Goal: Task Accomplishment & Management: Complete application form

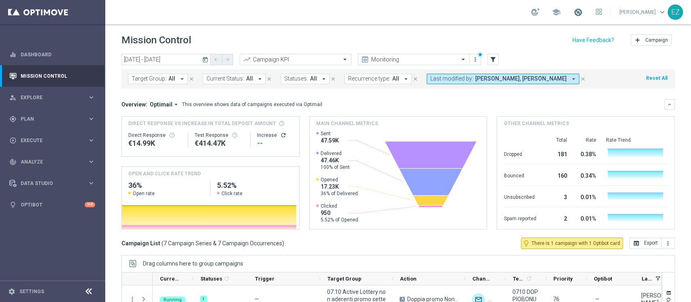
click at [583, 12] on span at bounding box center [578, 12] width 9 height 9
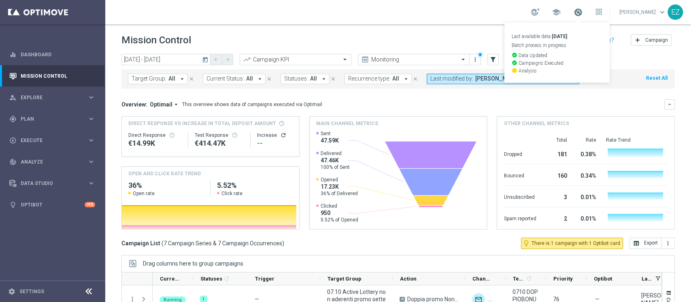
click at [583, 12] on span at bounding box center [578, 12] width 9 height 9
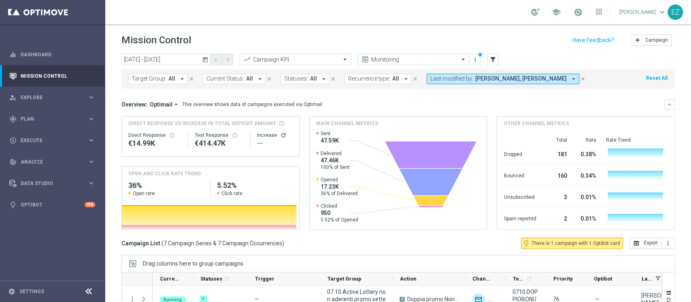
click at [204, 58] on icon "today" at bounding box center [205, 59] width 7 height 7
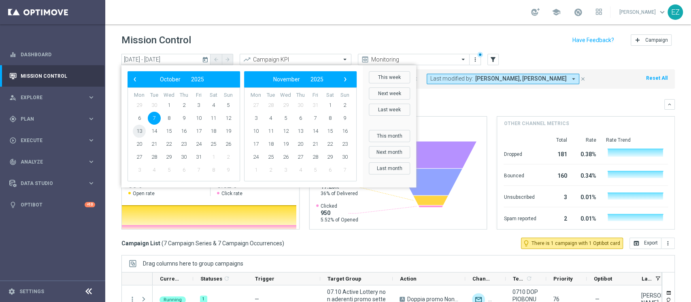
click at [140, 134] on span "13" at bounding box center [139, 131] width 13 height 13
click at [136, 129] on span "13" at bounding box center [139, 131] width 13 height 13
type input "[DATE] - [DATE]"
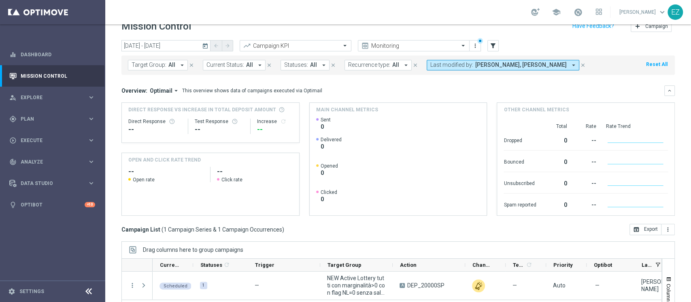
scroll to position [102, 0]
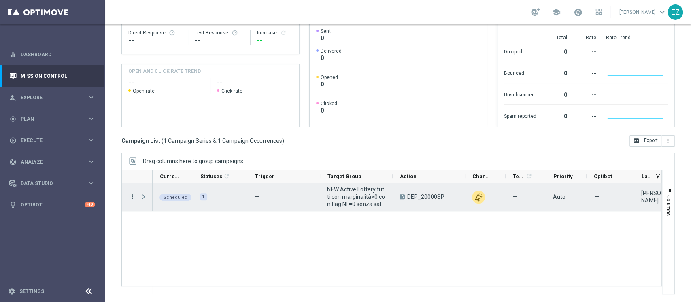
click at [132, 196] on icon "more_vert" at bounding box center [132, 196] width 7 height 7
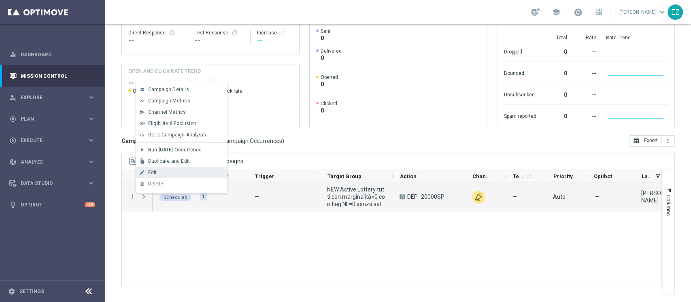
click at [172, 172] on div "Edit" at bounding box center [185, 173] width 75 height 6
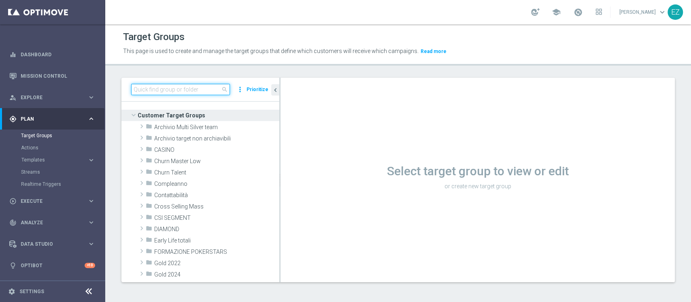
click at [209, 89] on input at bounding box center [180, 89] width 99 height 11
paste input "NEW Active Bingo senza marginalità_CON flag NL"
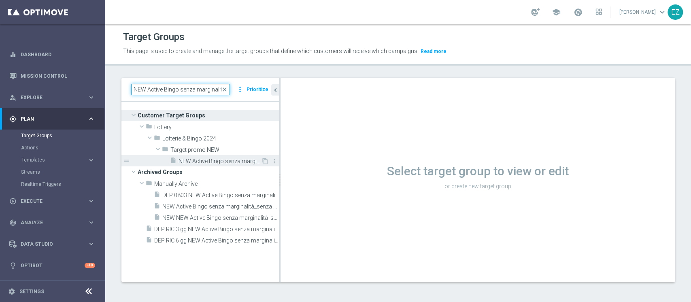
type input "NEW Active Bingo senza marginalit"
click at [219, 162] on span "NEW Active Bingo senza marginalità_CON flag NL" at bounding box center [220, 161] width 83 height 7
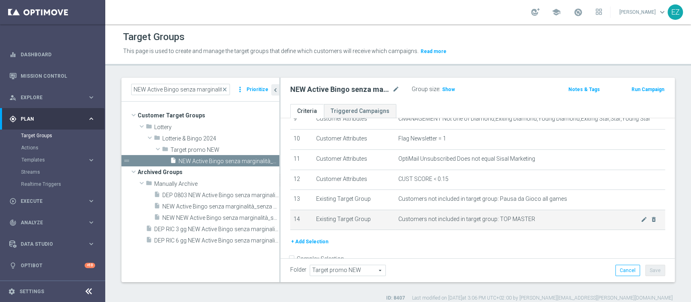
scroll to position [198, 0]
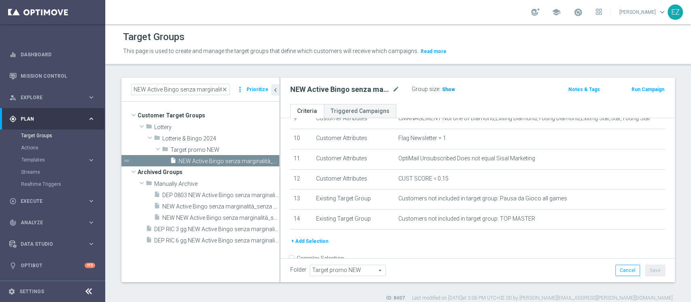
click at [445, 87] on span "Show" at bounding box center [448, 90] width 13 height 6
click at [634, 89] on button "Run Campaign" at bounding box center [648, 89] width 34 height 9
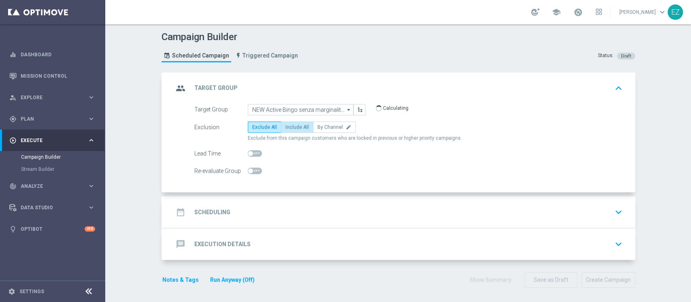
click at [289, 126] on span "Include All" at bounding box center [296, 127] width 23 height 6
click at [289, 126] on input "Include All" at bounding box center [287, 128] width 5 height 5
radio input "true"
click at [210, 215] on h2 "Scheduling" at bounding box center [212, 213] width 36 height 8
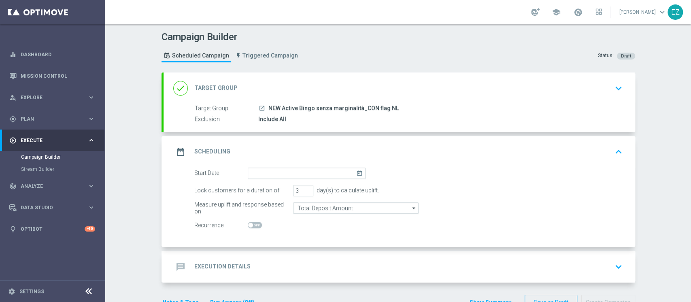
click at [356, 173] on icon "today" at bounding box center [360, 172] width 9 height 9
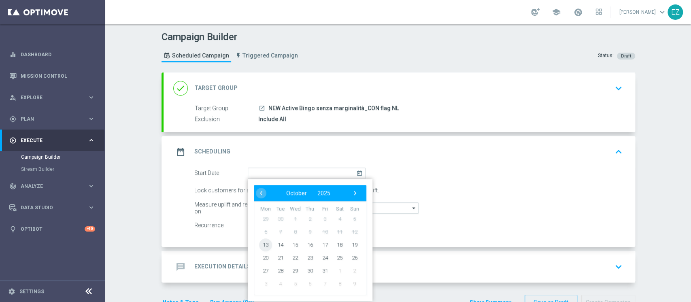
click at [262, 244] on span "13" at bounding box center [265, 244] width 13 height 13
type input "[DATE]"
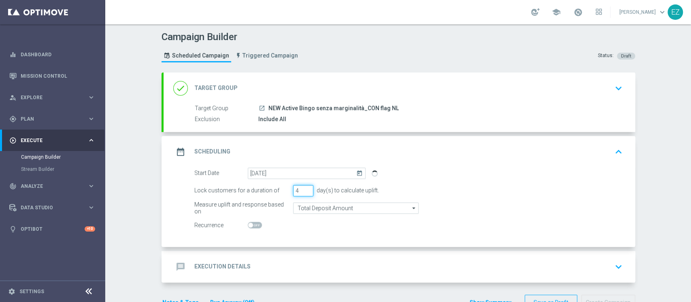
click at [304, 188] on input "4" at bounding box center [303, 190] width 20 height 11
click at [304, 188] on input "5" at bounding box center [303, 190] width 20 height 11
click at [304, 188] on input "6" at bounding box center [303, 190] width 20 height 11
type input "7"
click at [304, 188] on input "7" at bounding box center [303, 190] width 20 height 11
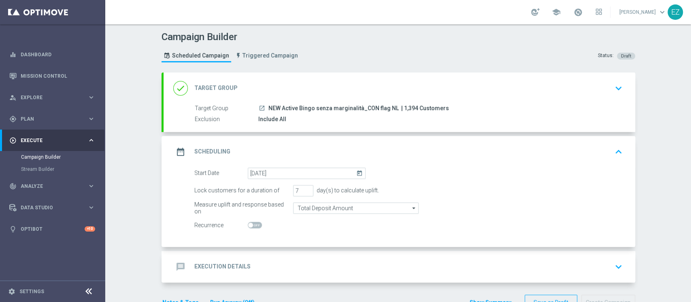
click at [248, 223] on span at bounding box center [250, 225] width 5 height 5
click at [248, 223] on input "checkbox" at bounding box center [255, 225] width 14 height 6
checkbox input "true"
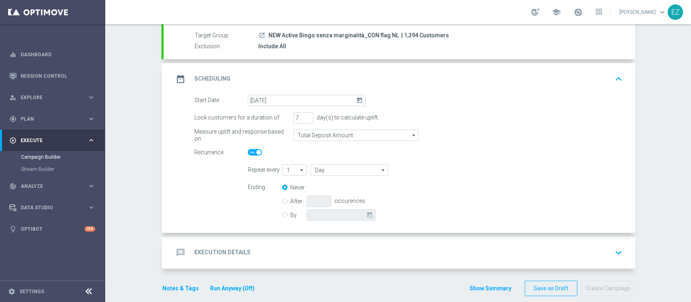
scroll to position [73, 0]
click at [285, 165] on input "1" at bounding box center [294, 169] width 25 height 11
click at [287, 190] on div "2" at bounding box center [291, 193] width 18 height 11
type input "2"
type input "Days"
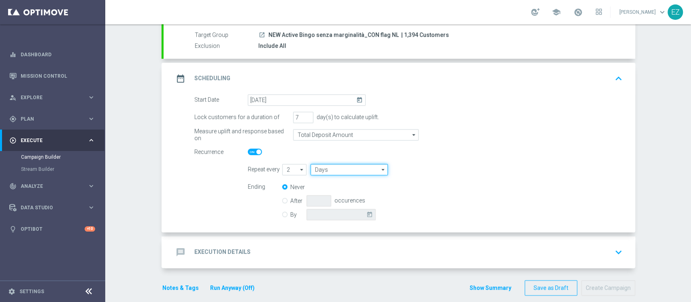
click at [343, 167] on input "Days" at bounding box center [349, 169] width 77 height 11
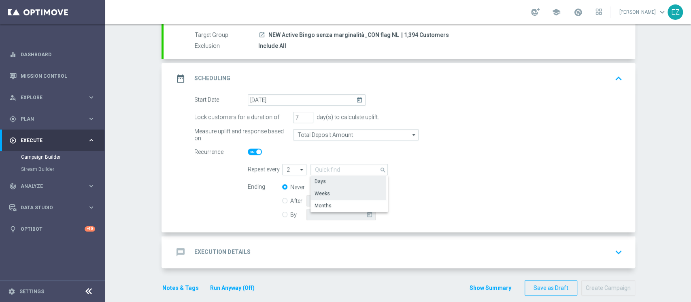
click at [332, 190] on div "Weeks" at bounding box center [348, 193] width 75 height 11
type input "Weeks"
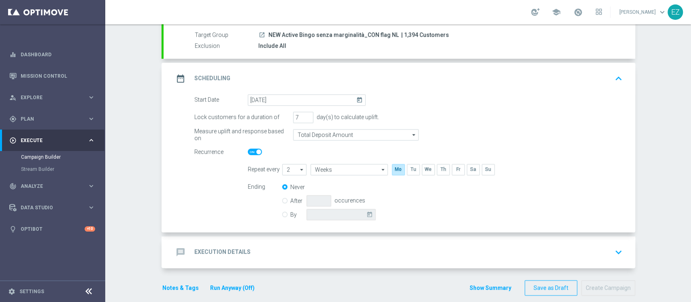
click at [290, 215] on label "By" at bounding box center [298, 214] width 16 height 7
click at [282, 215] on input "By" at bounding box center [284, 213] width 5 height 5
radio input "true"
radio input "false"
click at [366, 213] on icon "today" at bounding box center [370, 213] width 9 height 9
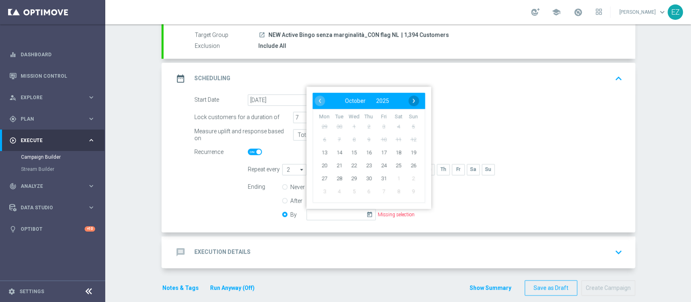
click at [409, 97] on span "›" at bounding box center [414, 101] width 11 height 11
click at [412, 173] on span "30" at bounding box center [412, 178] width 13 height 13
type input "30 Nov 2025"
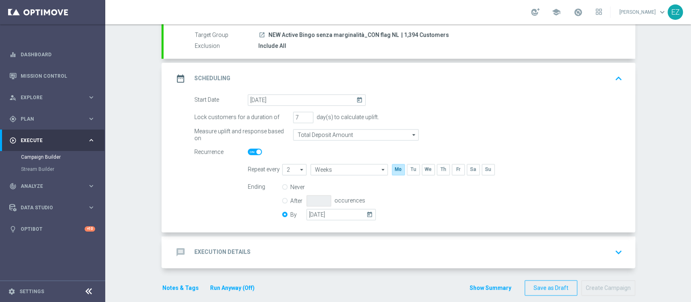
scroll to position [82, 0]
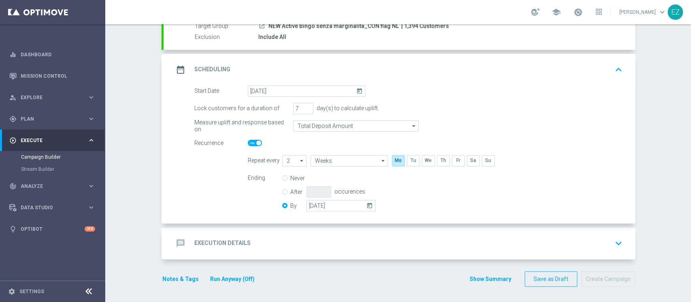
click at [226, 242] on h2 "Execution Details" at bounding box center [222, 243] width 56 height 8
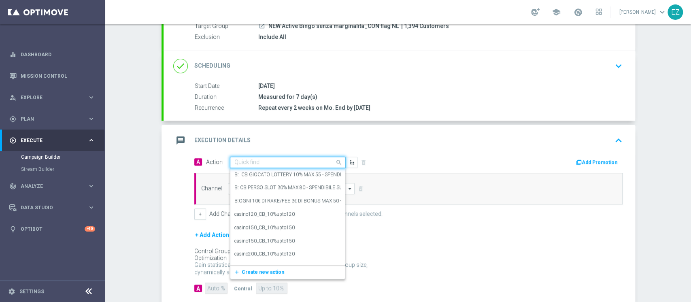
click at [311, 161] on input "text" at bounding box center [279, 162] width 90 height 7
type input "B"
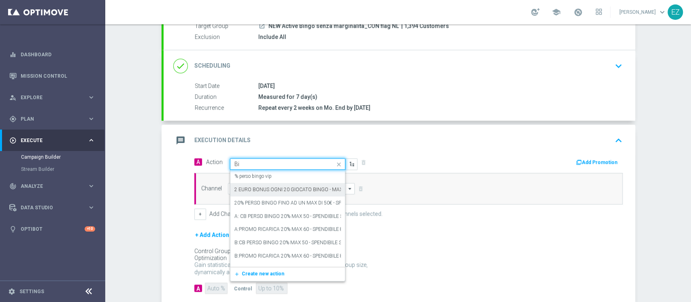
type input "B"
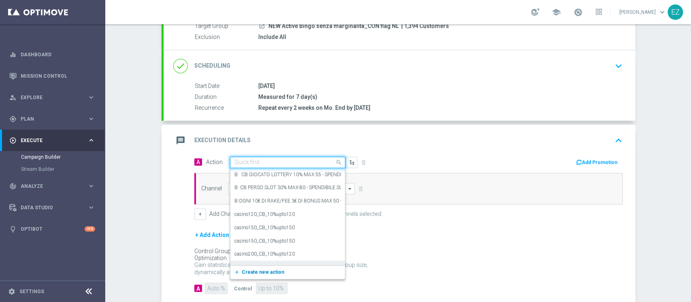
click at [253, 268] on button "add_new Create new action" at bounding box center [286, 272] width 112 height 9
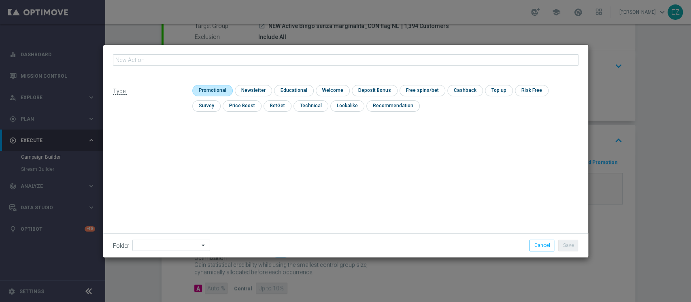
click at [213, 88] on input "checkbox" at bounding box center [211, 90] width 38 height 11
checkbox input "true"
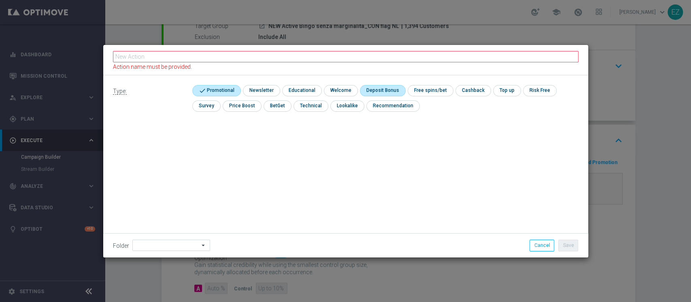
click at [386, 89] on input "checkbox" at bounding box center [381, 90] width 43 height 11
checkbox input "true"
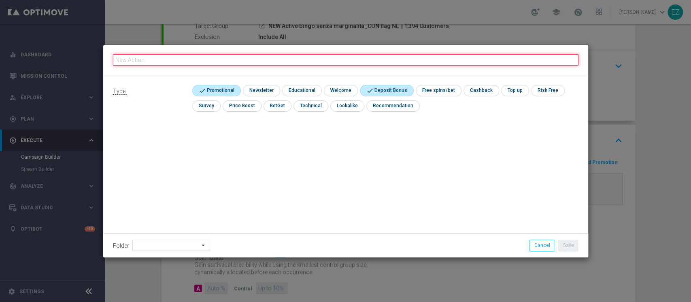
click at [334, 55] on input "text" at bounding box center [346, 59] width 466 height 11
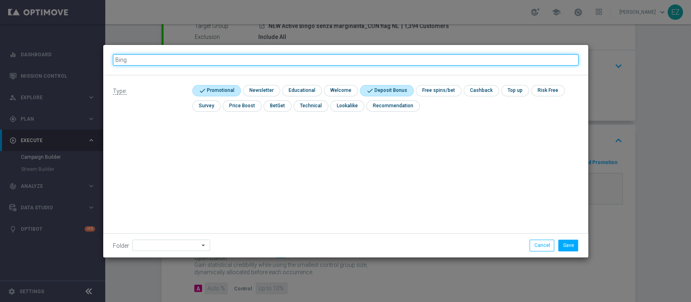
type input "Bingo"
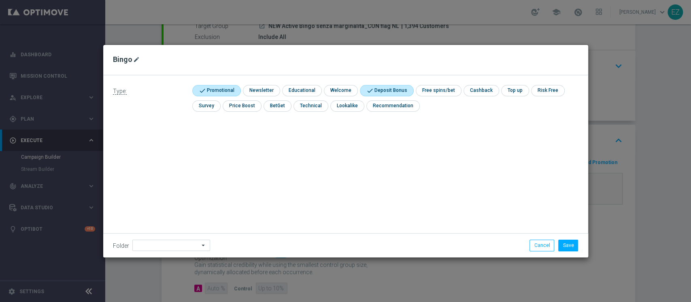
click at [134, 60] on icon "mode_edit" at bounding box center [136, 59] width 6 height 6
type input "Bingo_DEP"
click at [150, 57] on icon "mode_edit" at bounding box center [153, 59] width 6 height 6
type input "Bingo_DEP20000SP"
drag, startPoint x: 172, startPoint y: 60, endPoint x: 90, endPoint y: 55, distance: 82.0
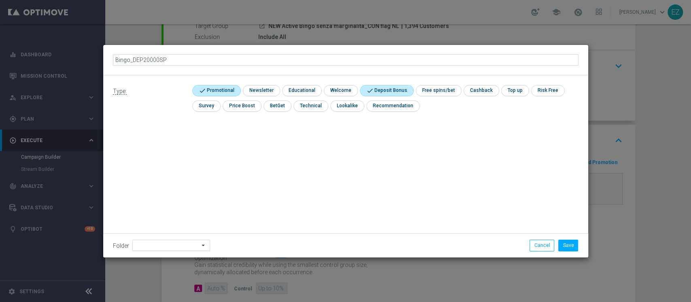
click at [90, 55] on modal-container "Bingo_DEP20000SP Type: check Promotional check Newsletter check Educational che…" at bounding box center [345, 151] width 691 height 302
click at [570, 245] on button "Save" at bounding box center [568, 245] width 20 height 11
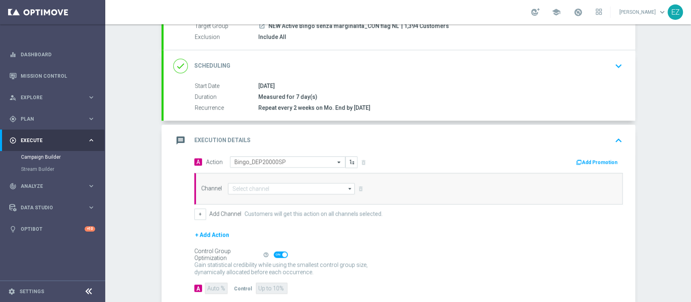
click at [577, 160] on icon "button" at bounding box center [579, 163] width 6 height 6
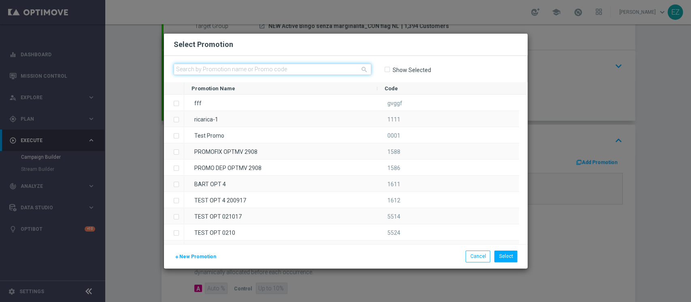
click at [200, 68] on input "text" at bounding box center [273, 69] width 198 height 11
paste input "10RICABINGO"
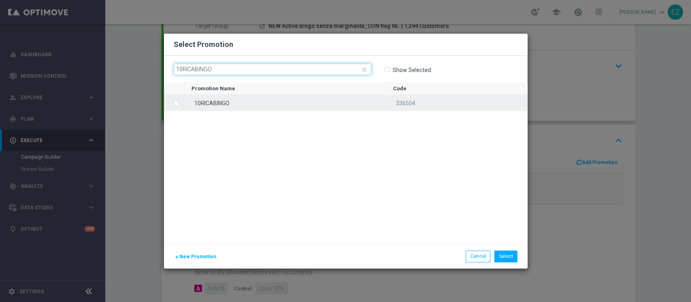
type input "10RICABINGO"
click at [242, 99] on div "10RICABINGO" at bounding box center [285, 103] width 202 height 16
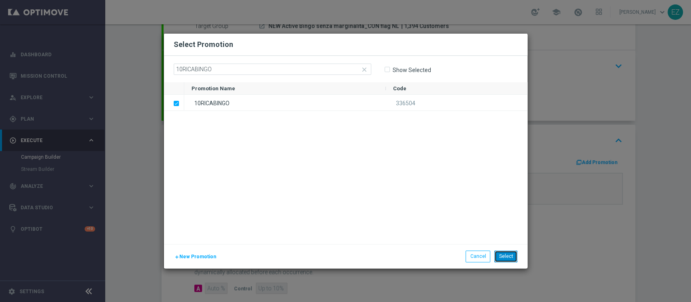
click at [506, 260] on button "Select" at bounding box center [505, 256] width 23 height 11
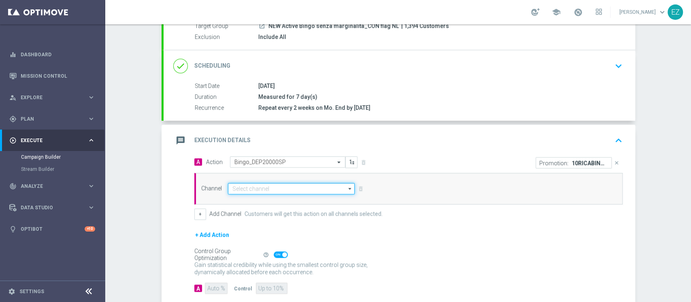
click at [320, 185] on input at bounding box center [291, 188] width 127 height 11
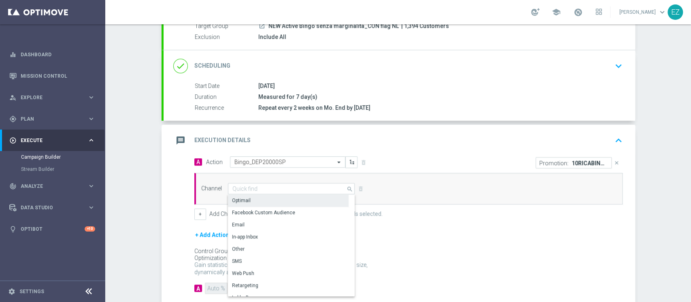
click at [256, 199] on div "Optimail" at bounding box center [288, 200] width 121 height 11
type input "Optimail"
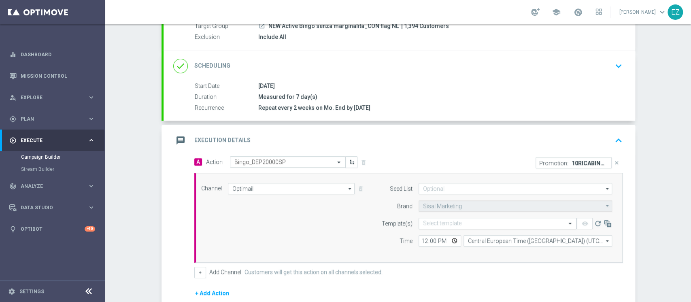
click at [441, 222] on input "text" at bounding box center [489, 223] width 133 height 7
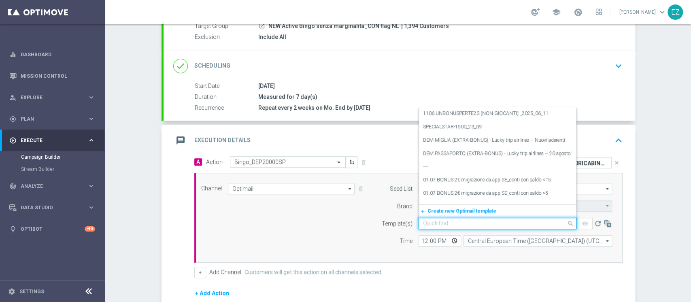
paste input "10RICABINGO"
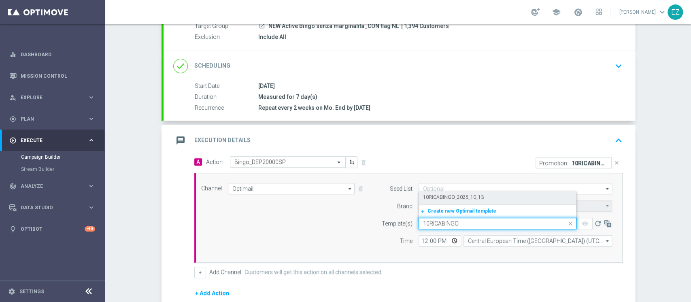
click at [434, 193] on div "10RICABINGO_2025_10_13" at bounding box center [497, 197] width 149 height 13
type input "10RICABINGO"
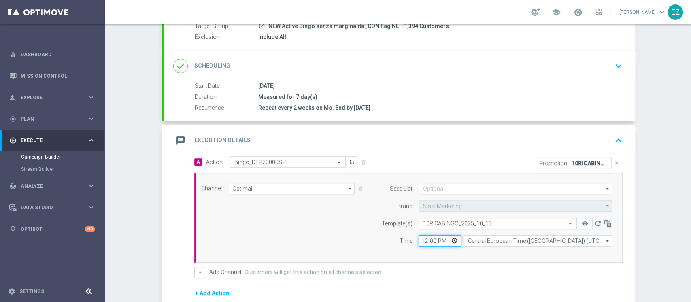
click at [419, 240] on input "12:00" at bounding box center [440, 240] width 43 height 11
type input "16:00"
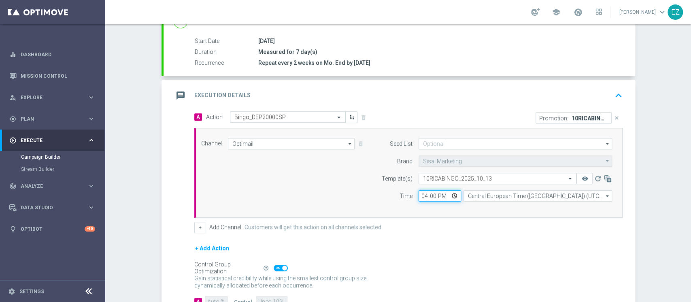
scroll to position [128, 0]
click at [196, 224] on button "+" at bounding box center [200, 226] width 12 height 11
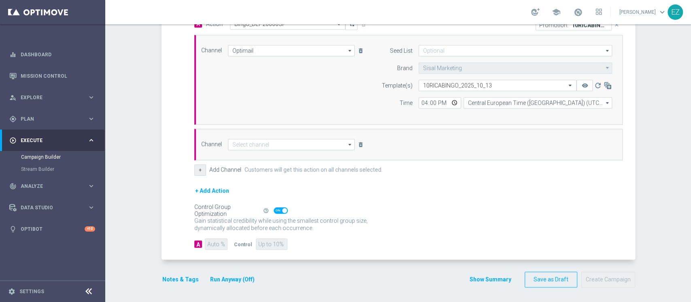
scroll to position [220, 0]
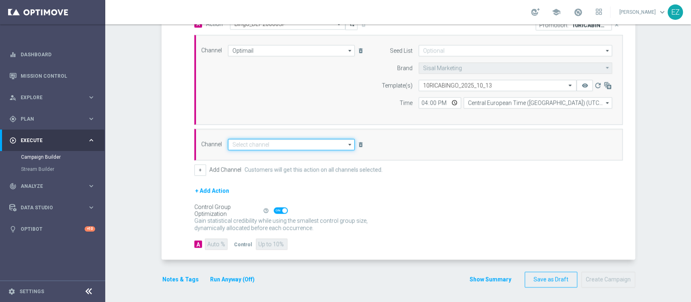
click at [267, 140] on input at bounding box center [291, 144] width 127 height 11
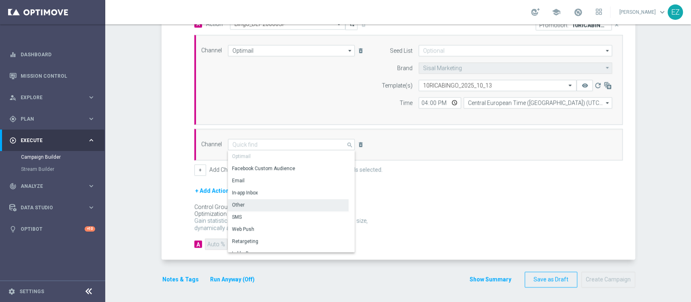
click at [251, 206] on div "Other" at bounding box center [288, 204] width 121 height 11
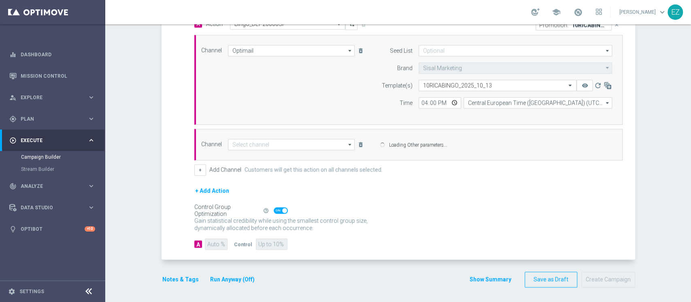
type input "Other"
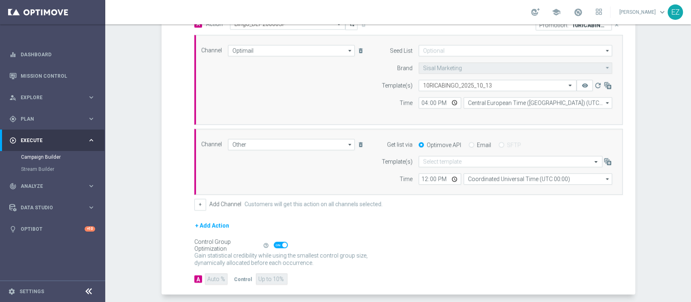
click at [469, 144] on input "Email" at bounding box center [471, 145] width 5 height 5
radio input "true"
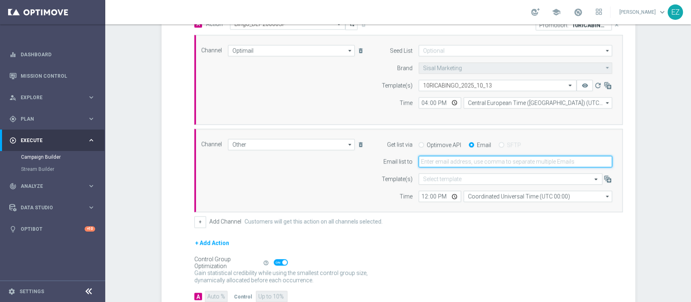
click at [463, 163] on input "email" at bounding box center [516, 161] width 194 height 11
type input "elena.zarbin@sisal.it"
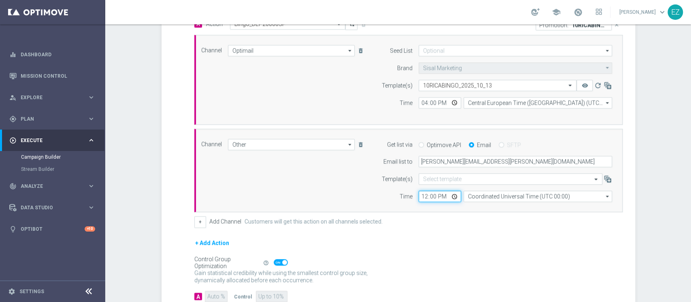
click at [419, 193] on input "12:00" at bounding box center [440, 196] width 43 height 11
type input "16:00"
click at [505, 204] on div "Channel Other Other arrow_drop_down Show Selected 1 of 20 Optimail" at bounding box center [408, 171] width 428 height 84
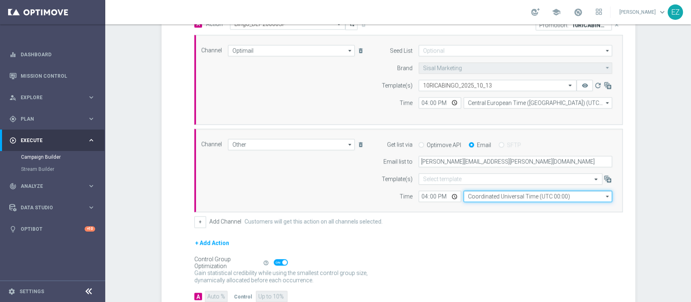
click at [502, 193] on input "Coordinated Universal Time (UTC 00:00)" at bounding box center [538, 196] width 149 height 11
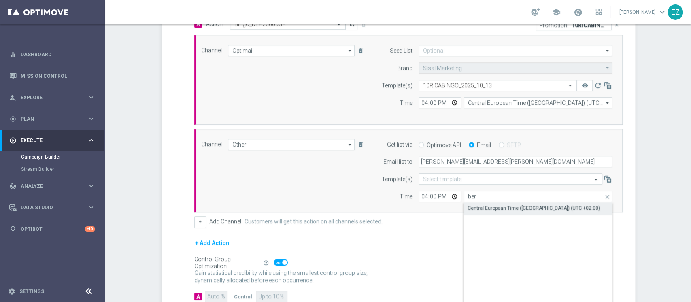
click at [505, 212] on div "Central European Time (Berlin) (UTC +02:00)" at bounding box center [538, 207] width 149 height 11
type input "Central European Time (Berlin) (UTC +02:00)"
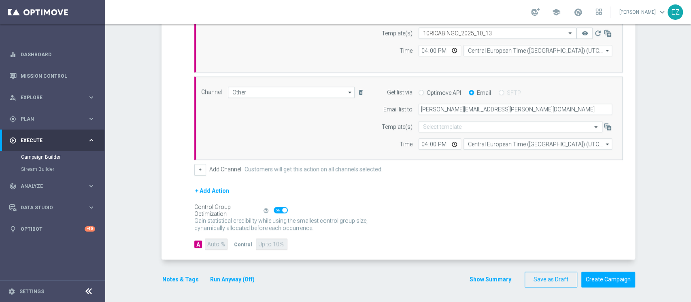
click at [282, 208] on span at bounding box center [284, 210] width 5 height 5
click at [277, 208] on input "checkbox" at bounding box center [281, 210] width 14 height 6
checkbox input "false"
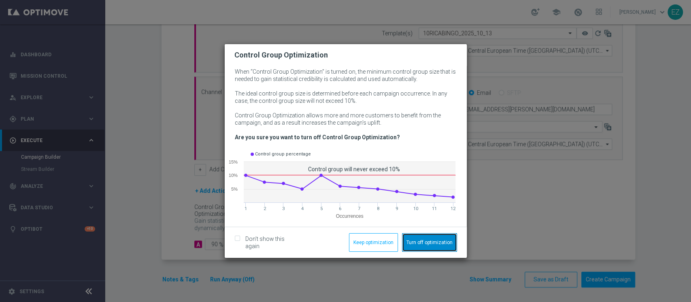
click at [419, 238] on button "Turn off optimization" at bounding box center [429, 242] width 55 height 19
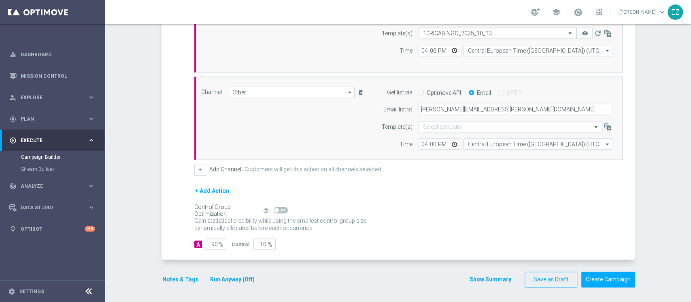
click at [177, 277] on button "Notes & Tags" at bounding box center [181, 280] width 38 height 10
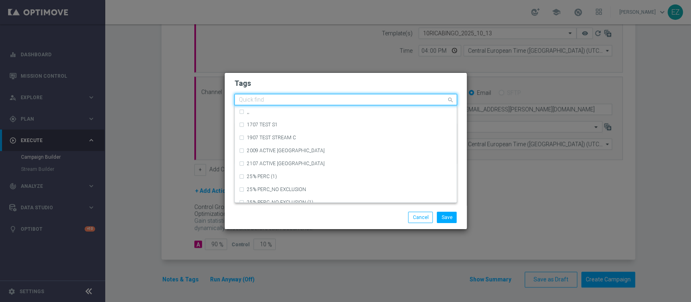
click at [351, 103] on input "text" at bounding box center [343, 100] width 208 height 7
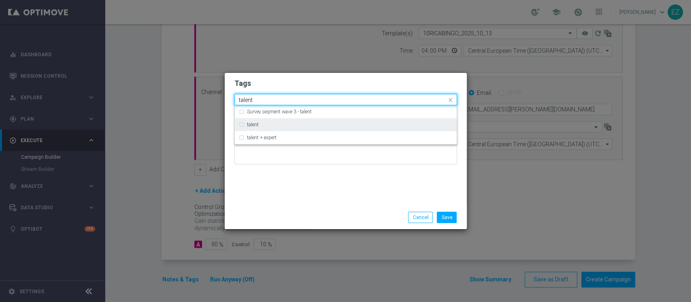
click at [275, 121] on div "talent" at bounding box center [346, 124] width 214 height 13
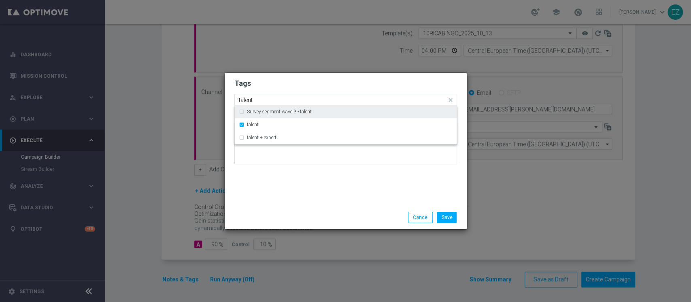
click at [242, 100] on input "talent" at bounding box center [343, 100] width 208 height 7
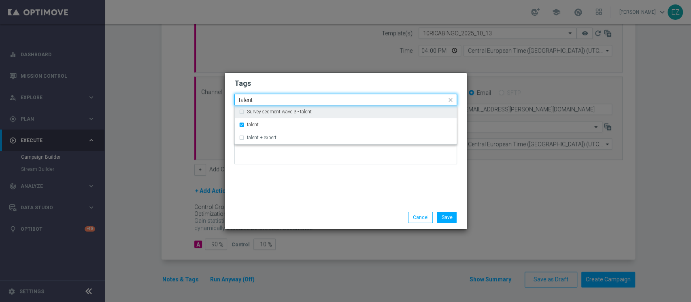
click at [242, 100] on input "talent" at bounding box center [343, 100] width 208 height 7
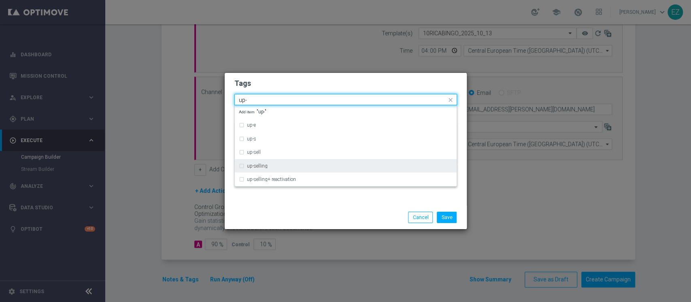
click at [285, 164] on div "up-selling" at bounding box center [350, 166] width 206 height 5
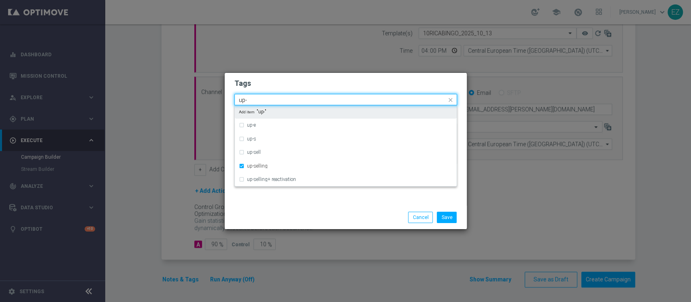
drag, startPoint x: 253, startPoint y: 97, endPoint x: 218, endPoint y: 96, distance: 34.4
click at [218, 96] on modal-container "Tags Quick find × talent × up-selling up- up-e up-s up-sell up-selling up-selli…" at bounding box center [345, 151] width 691 height 302
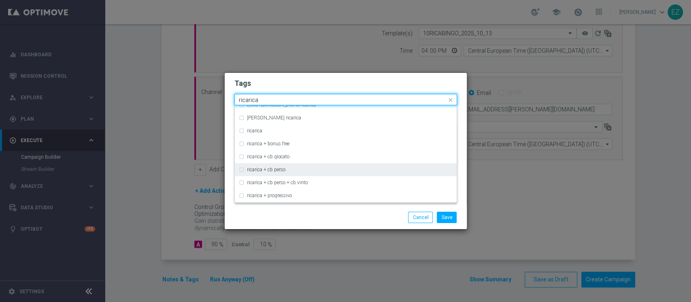
scroll to position [253, 0]
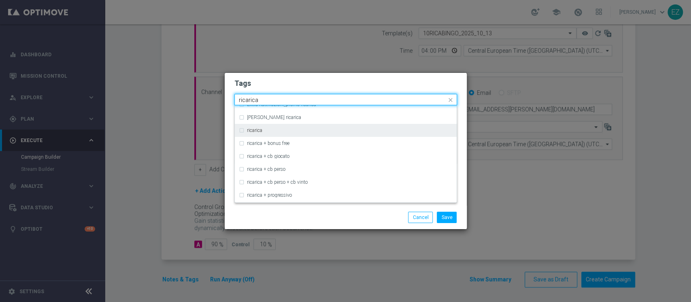
click at [259, 131] on label "ricarica" at bounding box center [254, 130] width 15 height 5
click at [248, 98] on input "ricarica" at bounding box center [343, 100] width 208 height 7
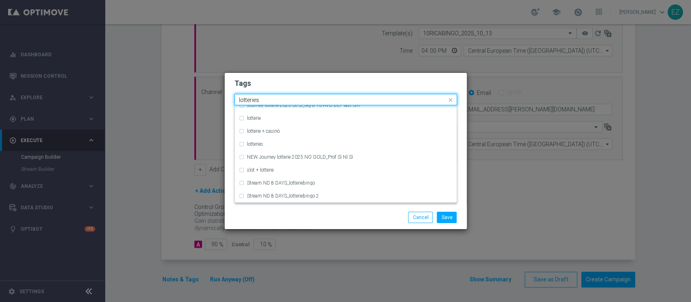
scroll to position [0, 0]
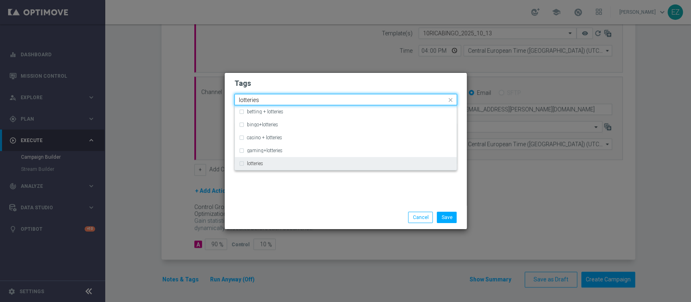
click at [269, 162] on div "lotteries" at bounding box center [350, 163] width 206 height 5
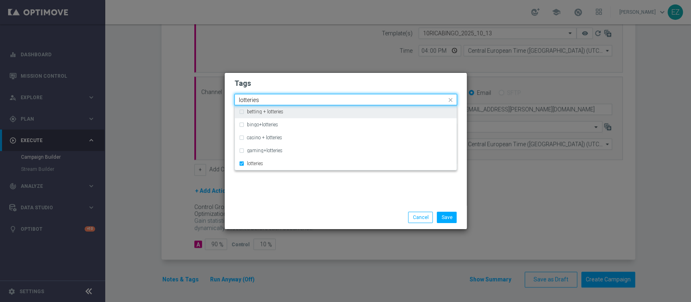
click at [253, 98] on input "lotteries" at bounding box center [343, 100] width 208 height 7
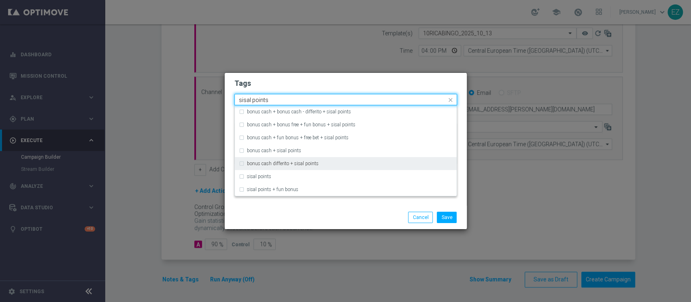
click at [269, 168] on div "bonus cash differito + sisal points" at bounding box center [346, 163] width 214 height 13
type input "sisal points"
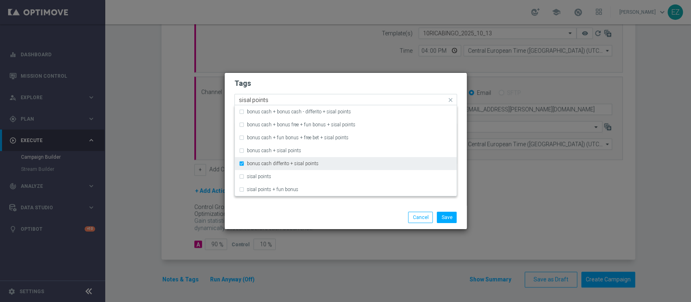
click at [266, 164] on label "bonus cash differito + sisal points" at bounding box center [283, 163] width 72 height 5
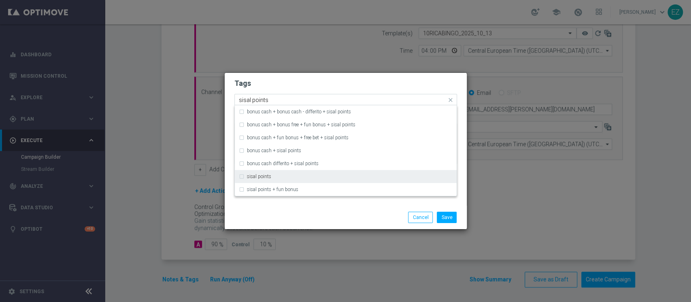
click at [267, 175] on label "sisal points" at bounding box center [259, 176] width 24 height 5
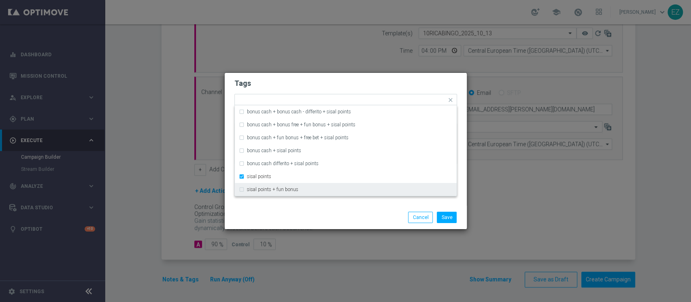
click at [324, 219] on div "Save Cancel" at bounding box center [384, 217] width 157 height 11
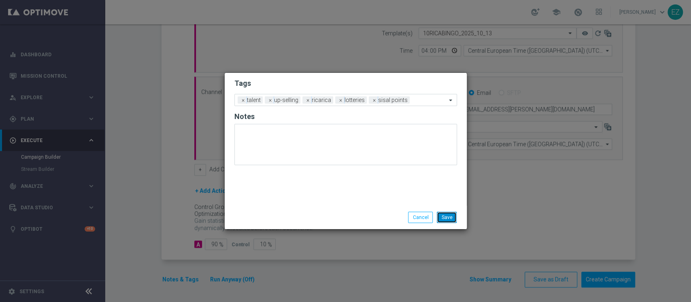
click at [448, 216] on button "Save" at bounding box center [447, 217] width 20 height 11
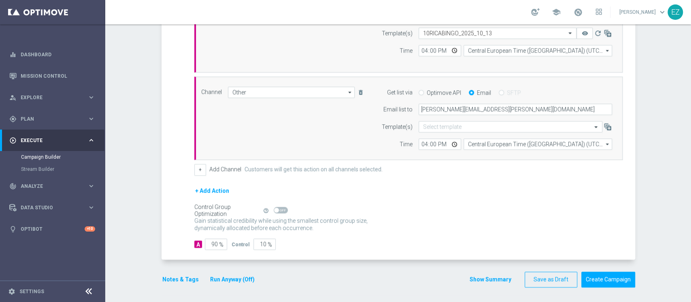
click at [492, 284] on div "Show Summary Save as Draft Create Campaign" at bounding box center [552, 280] width 166 height 16
click at [489, 277] on button "Show Summary" at bounding box center [490, 279] width 43 height 9
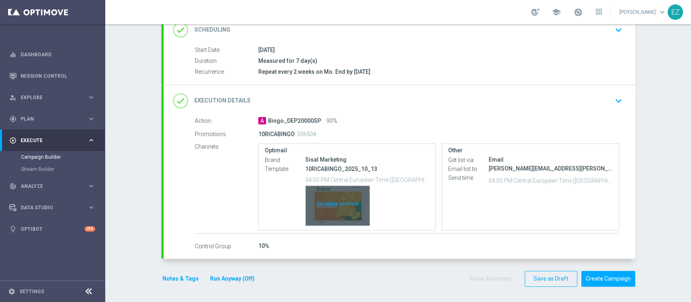
scroll to position [118, 0]
click at [351, 206] on div "Template preview" at bounding box center [338, 206] width 64 height 40
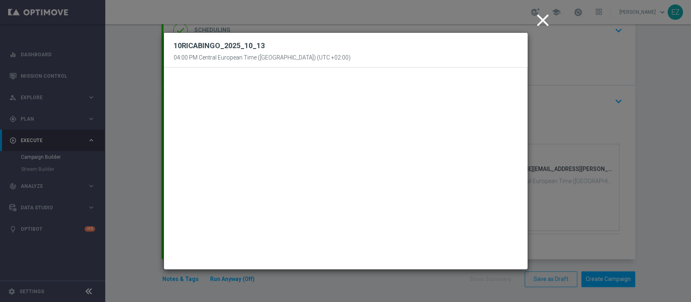
click at [545, 20] on icon "close" at bounding box center [543, 20] width 20 height 20
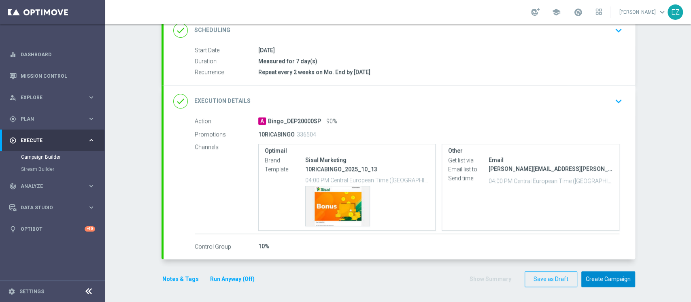
click at [604, 278] on button "Create Campaign" at bounding box center [608, 279] width 54 height 16
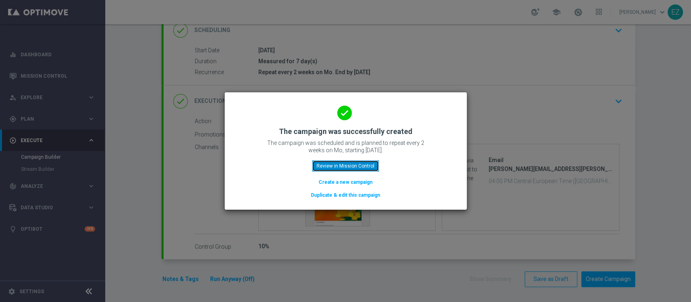
click at [360, 166] on button "Review in Mission Control" at bounding box center [345, 165] width 67 height 11
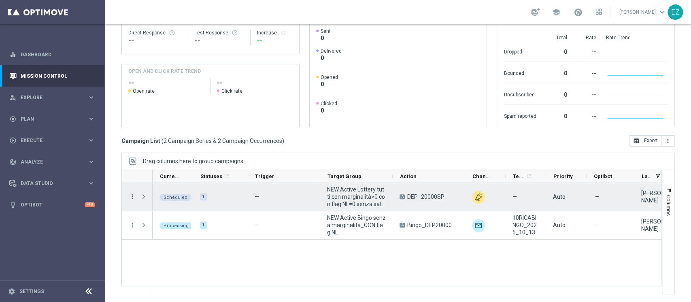
click at [132, 196] on icon "more_vert" at bounding box center [132, 196] width 7 height 7
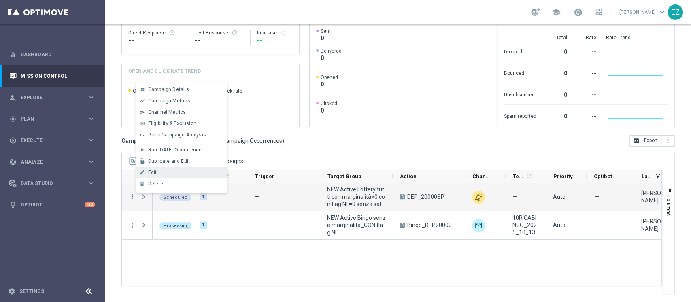
click at [154, 174] on span "Edit" at bounding box center [152, 173] width 9 height 6
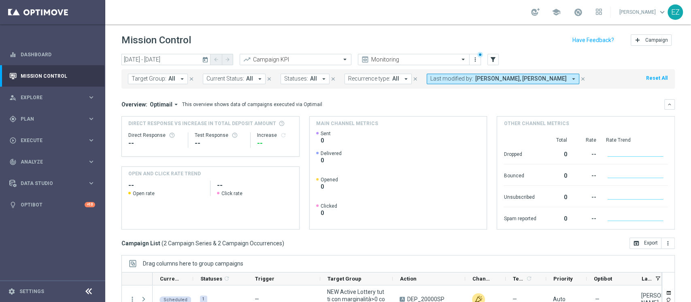
scroll to position [102, 0]
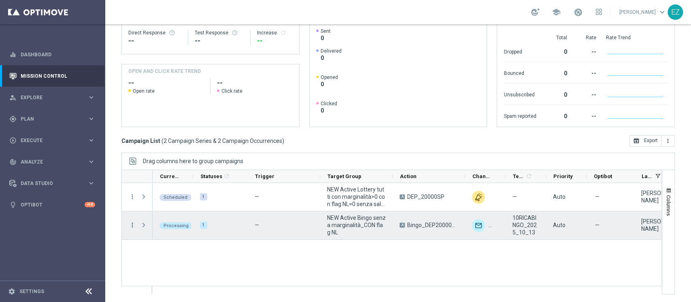
click at [134, 224] on icon "more_vert" at bounding box center [132, 224] width 7 height 7
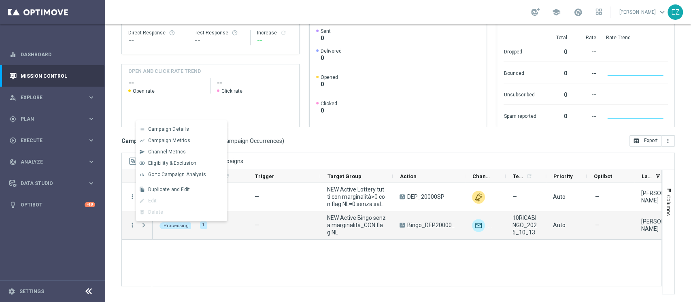
click at [198, 251] on div "— NEW Active Lottery tutti con marginalità>0 con flag NL=0 senza saldo A DEP_20…" at bounding box center [407, 238] width 509 height 111
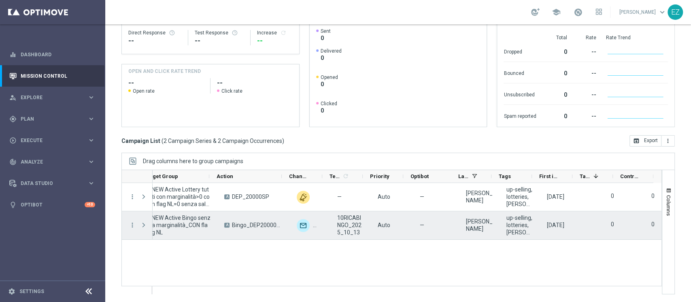
scroll to position [0, 0]
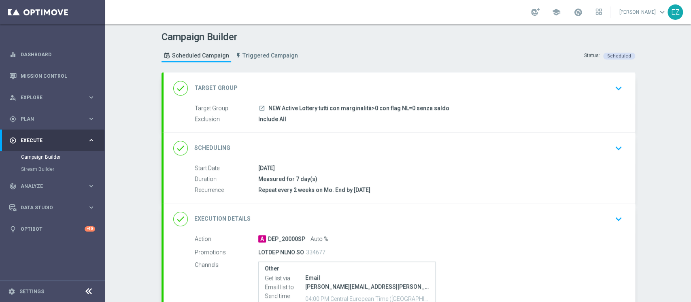
scroll to position [97, 0]
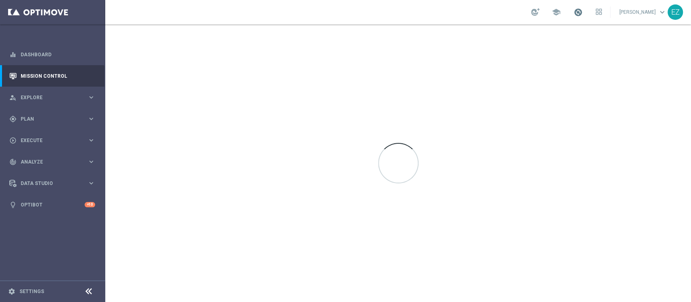
click at [583, 10] on span at bounding box center [578, 12] width 9 height 9
click at [409, 132] on div at bounding box center [398, 163] width 586 height 278
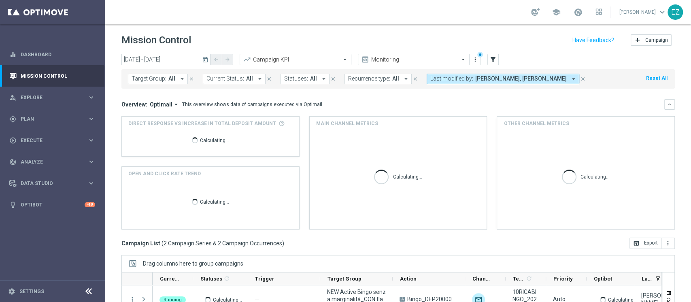
scroll to position [102, 0]
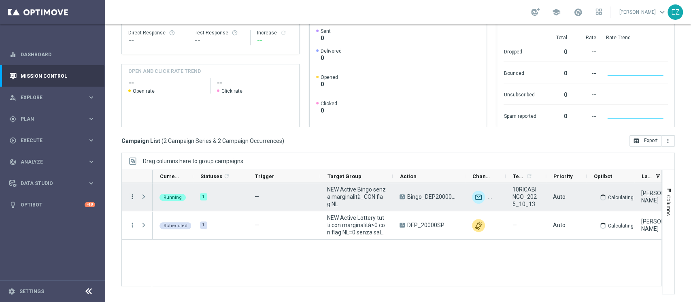
click at [132, 194] on icon "more_vert" at bounding box center [132, 196] width 7 height 7
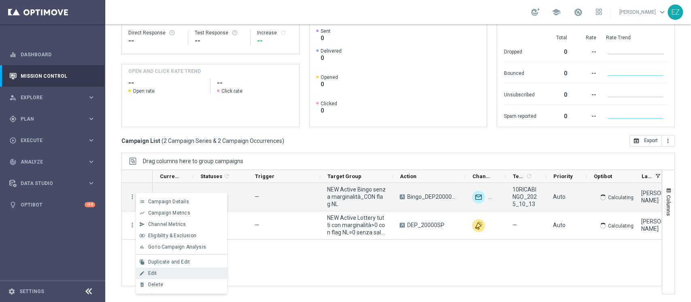
click at [163, 272] on div "Edit" at bounding box center [185, 273] width 75 height 6
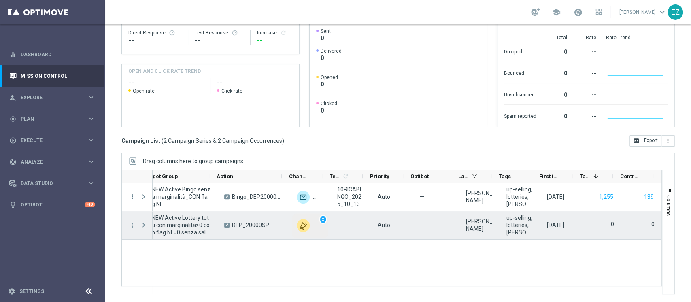
scroll to position [0, 0]
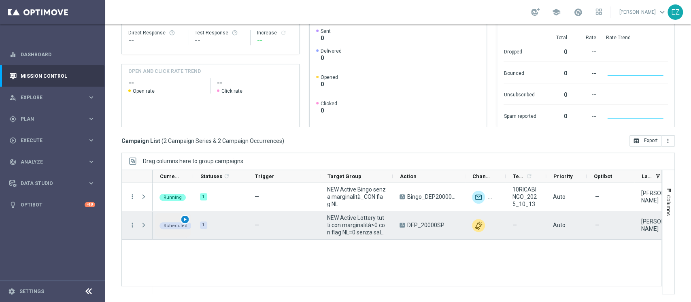
click at [188, 219] on div "play_arrow" at bounding box center [185, 219] width 9 height 9
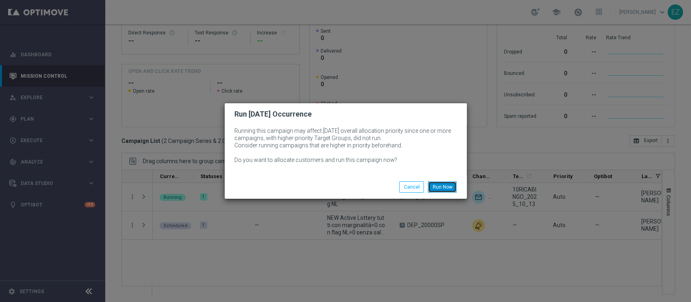
click at [443, 186] on button "Run Now" at bounding box center [442, 186] width 29 height 11
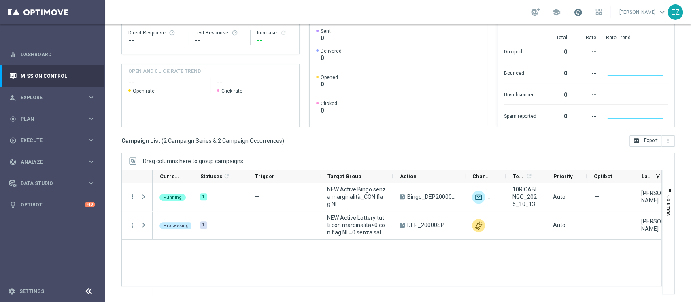
click at [583, 14] on span at bounding box center [578, 12] width 9 height 9
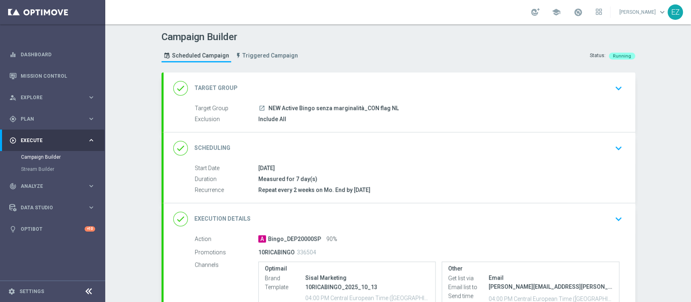
scroll to position [118, 0]
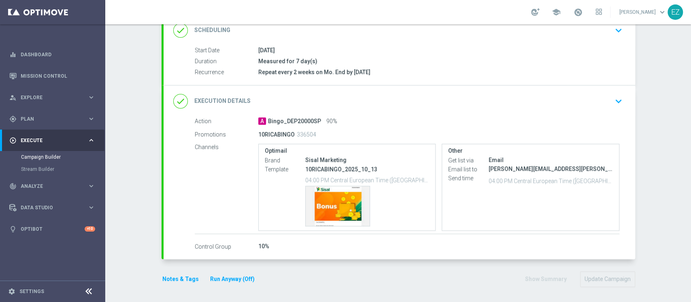
click at [237, 279] on button "Run Anyway (Off)" at bounding box center [232, 279] width 46 height 10
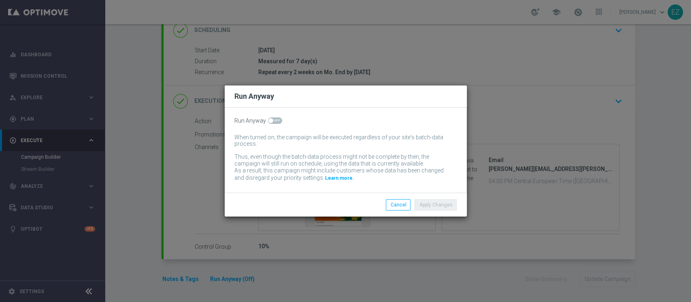
click at [273, 120] on span at bounding box center [275, 120] width 14 height 6
click at [273, 120] on input "checkbox" at bounding box center [275, 120] width 14 height 6
checkbox input "true"
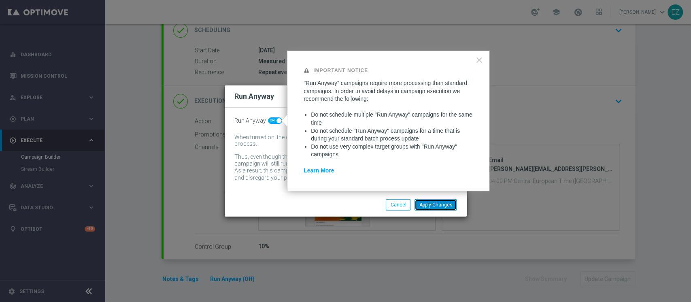
click at [438, 206] on button "Apply Changes" at bounding box center [436, 204] width 42 height 11
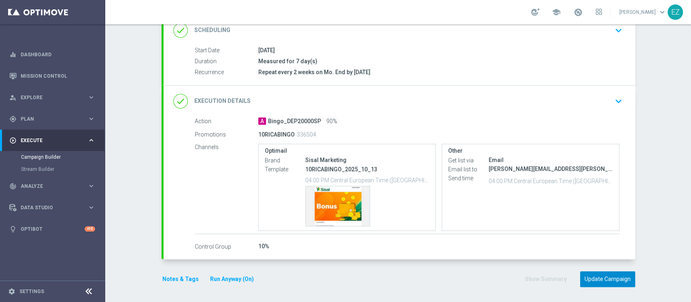
click at [596, 276] on button "Update Campaign" at bounding box center [607, 279] width 55 height 16
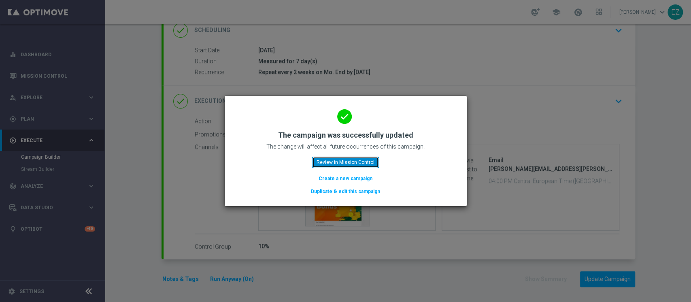
drag, startPoint x: 358, startPoint y: 160, endPoint x: 323, endPoint y: 162, distance: 34.5
click at [323, 162] on button "Review in Mission Control" at bounding box center [345, 162] width 67 height 11
